Goal: Task Accomplishment & Management: Use online tool/utility

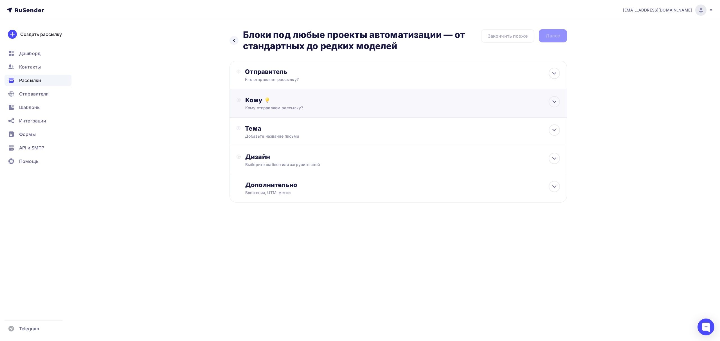
click at [352, 107] on div "Кому отправляем рассылку?" at bounding box center [386, 108] width 283 height 6
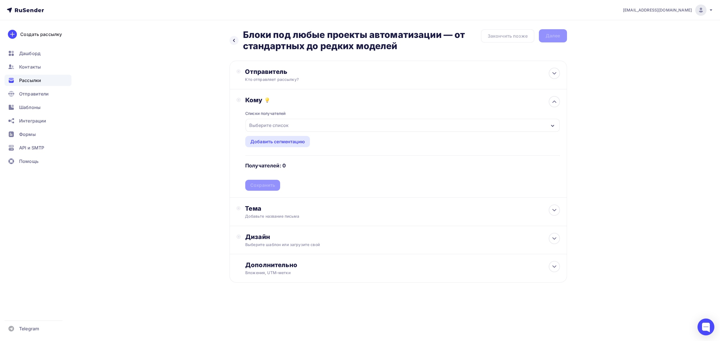
click at [299, 125] on div "Выберите список" at bounding box center [402, 125] width 314 height 13
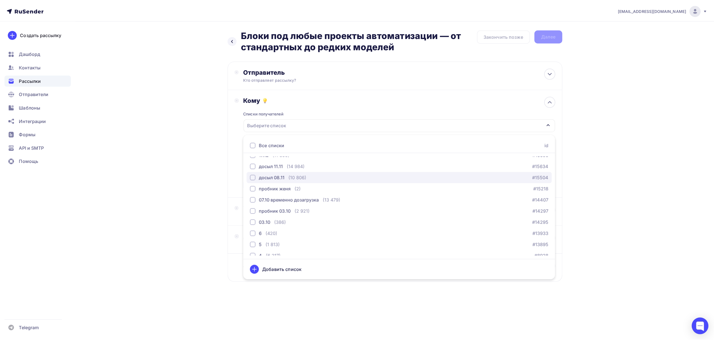
scroll to position [91, 0]
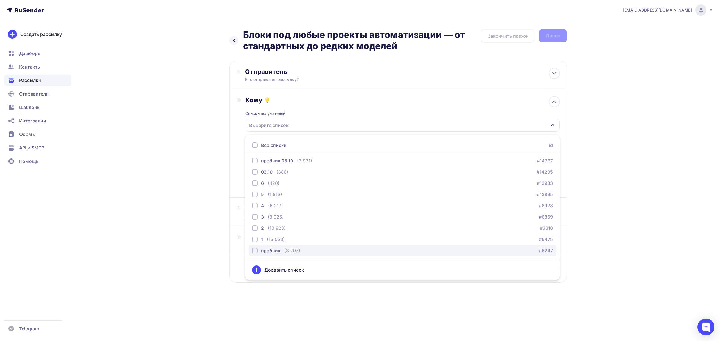
click at [297, 253] on div "(3 297)" at bounding box center [292, 250] width 16 height 7
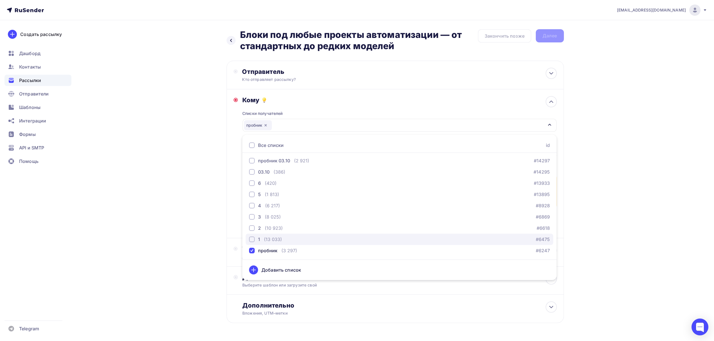
click at [295, 240] on div "1 (13 033) #6475" at bounding box center [399, 239] width 301 height 7
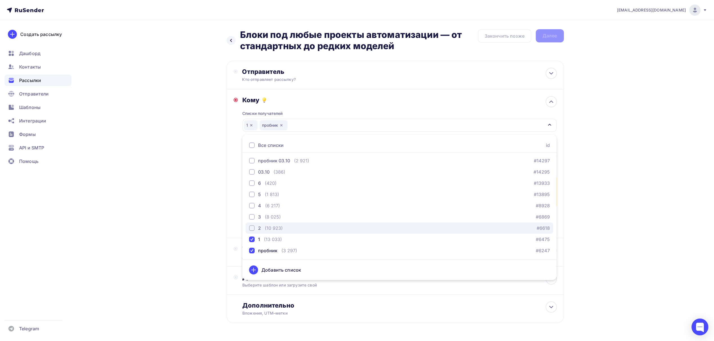
click at [294, 230] on div "2 (10 923) #6618" at bounding box center [399, 228] width 301 height 7
click at [295, 218] on div "3 (8 025) #6869" at bounding box center [399, 217] width 301 height 7
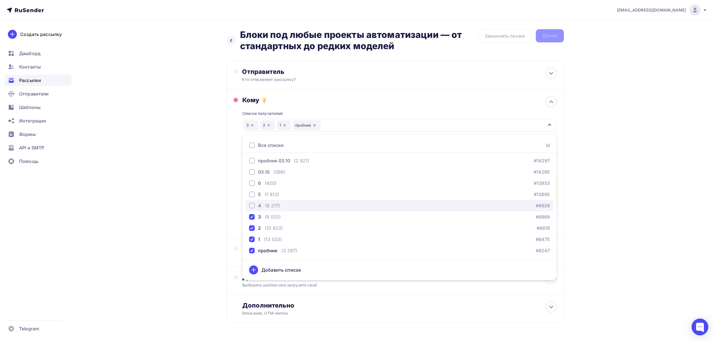
click at [295, 201] on button "4 (6 217) #8928" at bounding box center [400, 205] width 308 height 11
click at [295, 193] on div "5 (1 813) #13895" at bounding box center [399, 194] width 301 height 7
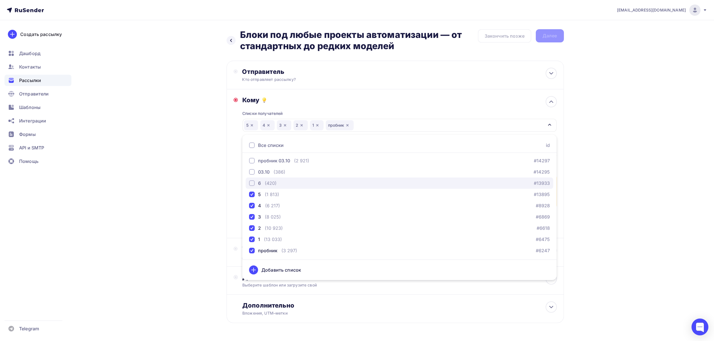
click at [293, 184] on div "6 (420) #13933" at bounding box center [399, 183] width 301 height 7
click at [294, 174] on div "03.10 (386) #14295" at bounding box center [399, 172] width 301 height 7
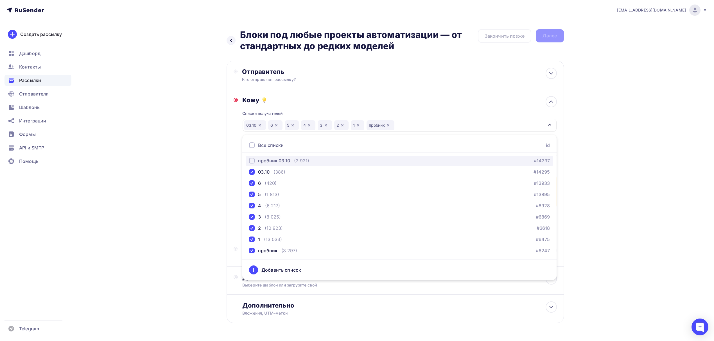
click at [295, 162] on div "(2 921)" at bounding box center [301, 160] width 15 height 7
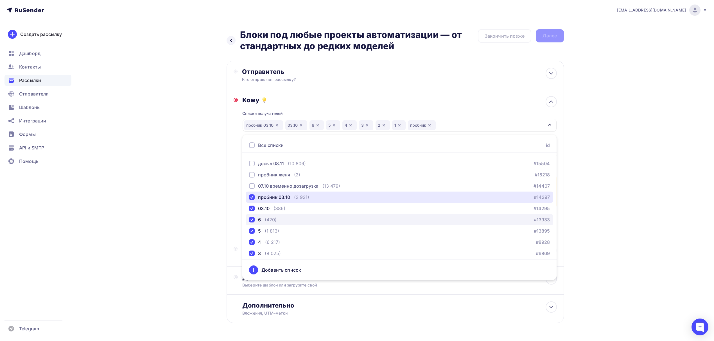
scroll to position [53, 0]
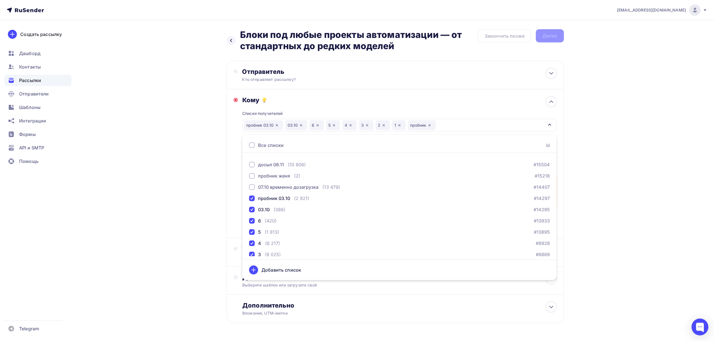
click at [180, 184] on div "Назад Блоки под любые проекты автоматизации — от стандартных до редких моделей …" at bounding box center [357, 189] width 461 height 339
